Goal: Check status: Check status

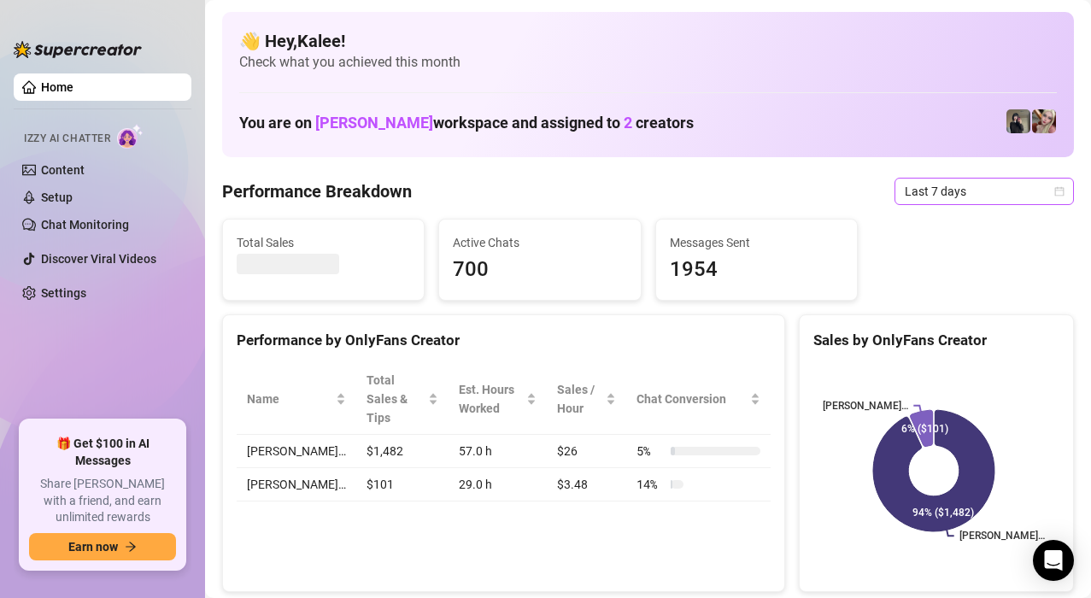
click at [966, 191] on span "Last 7 days" at bounding box center [984, 192] width 159 height 26
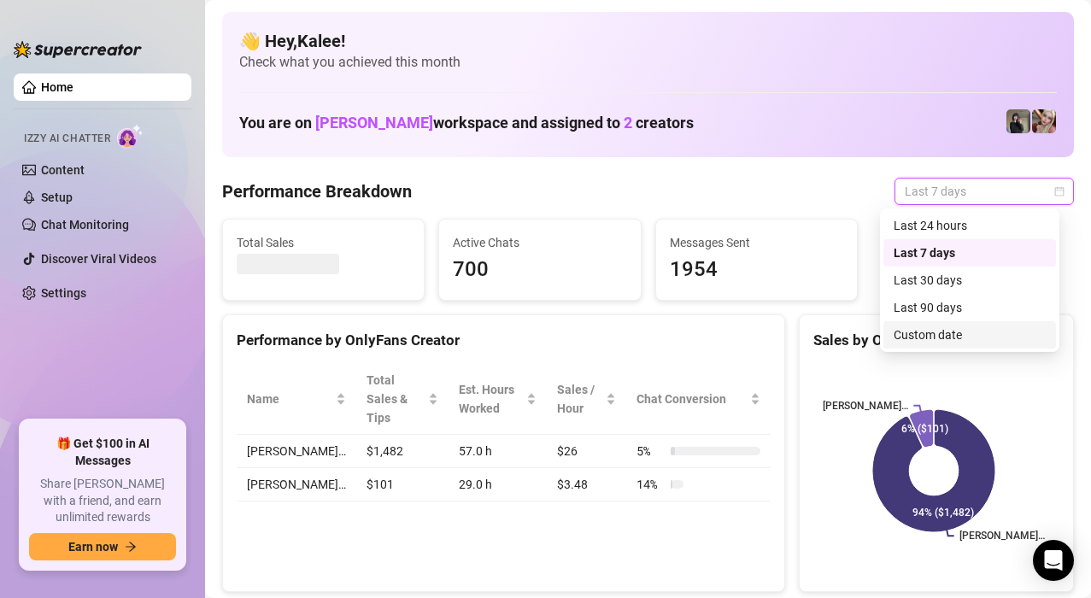
click at [950, 334] on div "Custom date" at bounding box center [970, 335] width 152 height 19
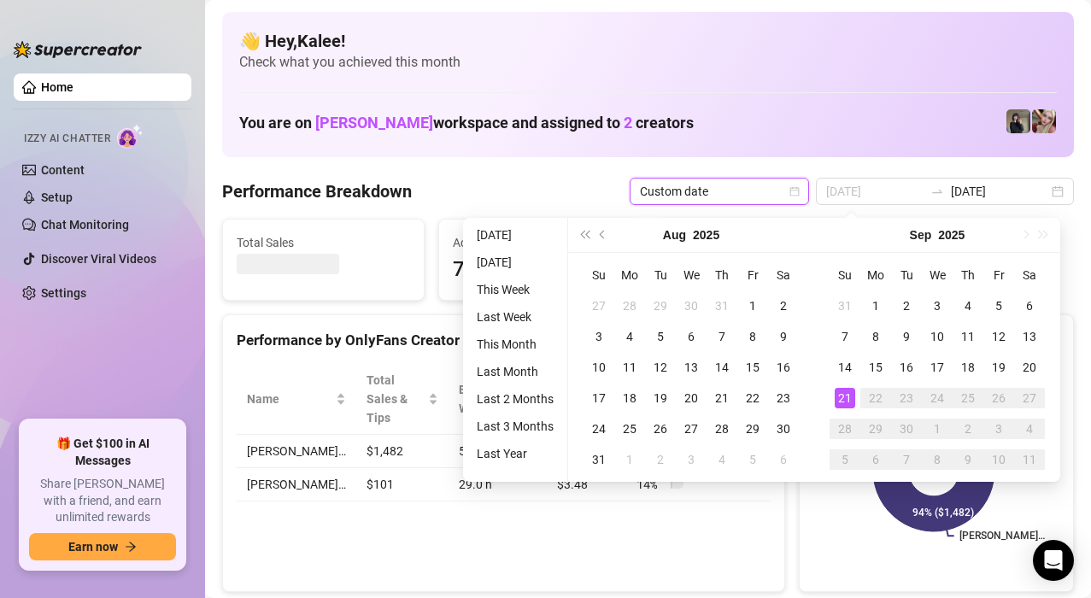
click at [843, 402] on div "21" at bounding box center [845, 398] width 21 height 21
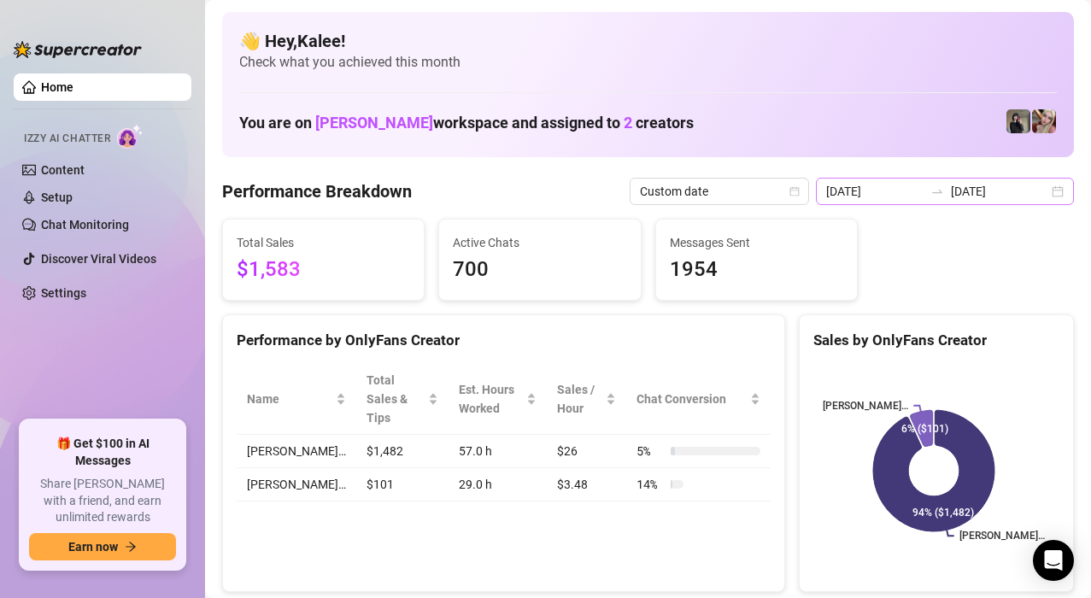
click at [1034, 190] on div "[DATE] [DATE]" at bounding box center [945, 191] width 258 height 27
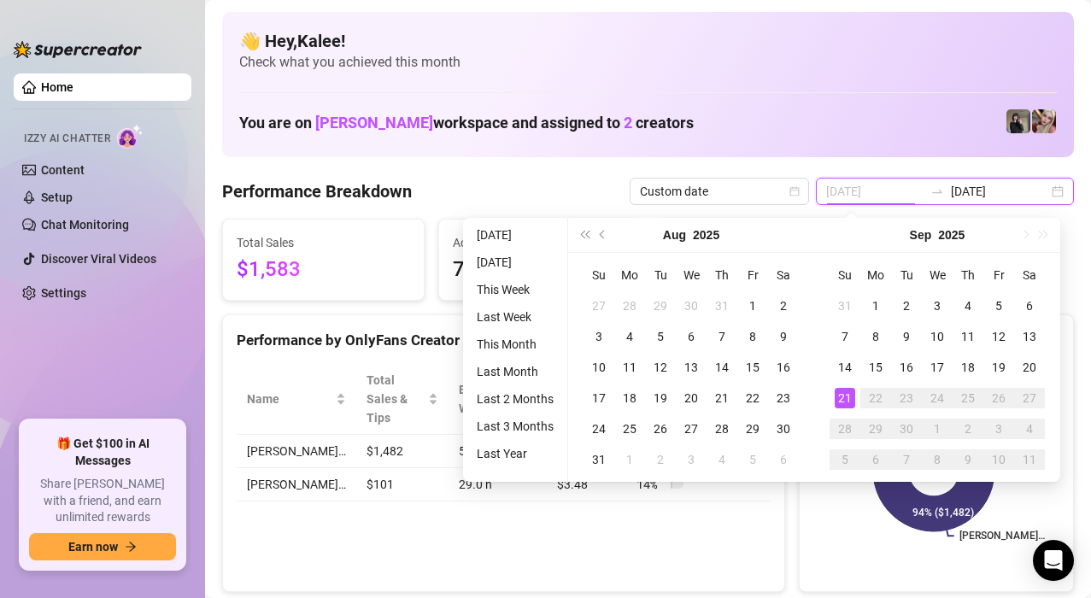
type input "[DATE]"
click at [847, 393] on div "21" at bounding box center [845, 398] width 21 height 21
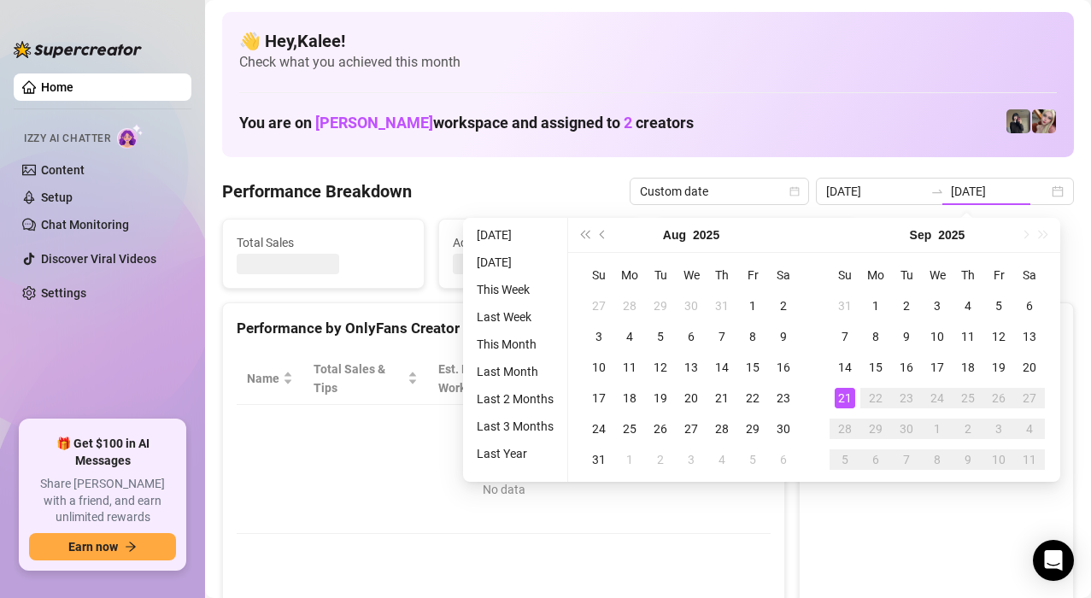
type input "[DATE]"
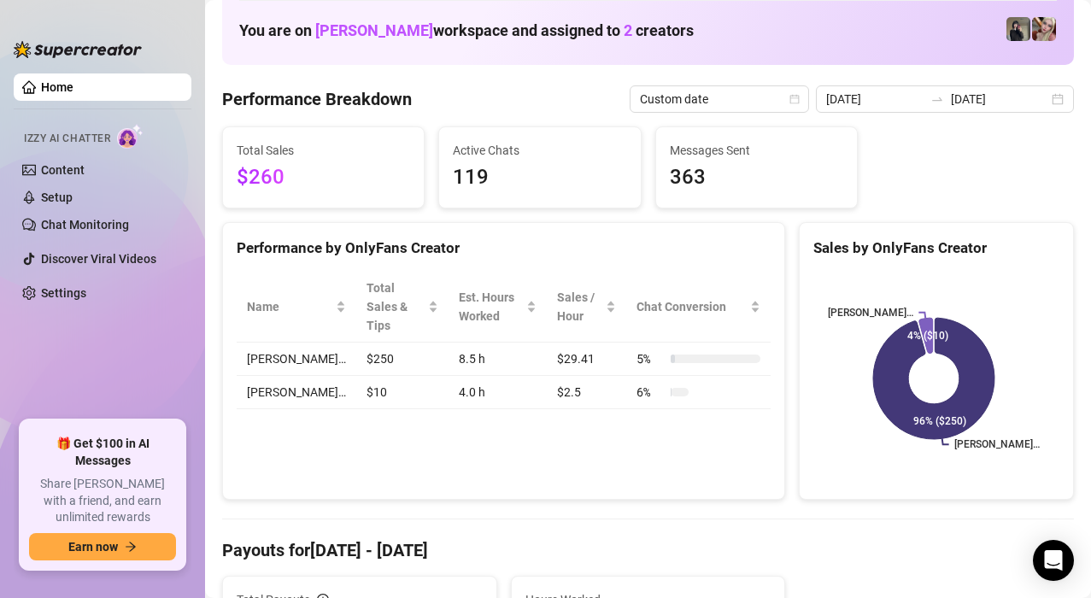
scroll to position [85, 0]
